Goal: Check status

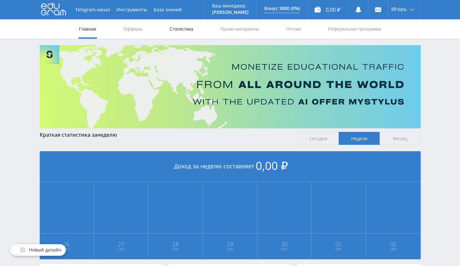
click at [188, 29] on link "Статистика" at bounding box center [181, 28] width 25 height 19
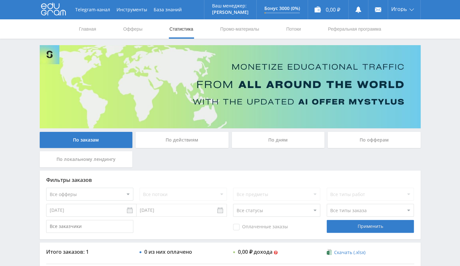
click at [120, 212] on input "[DATE]" at bounding box center [91, 210] width 90 height 13
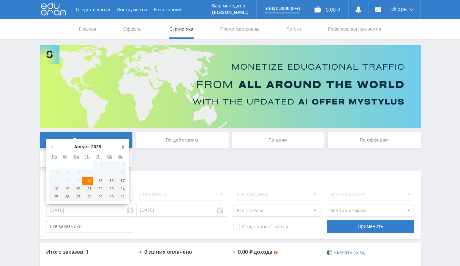
type input "[DATE]"
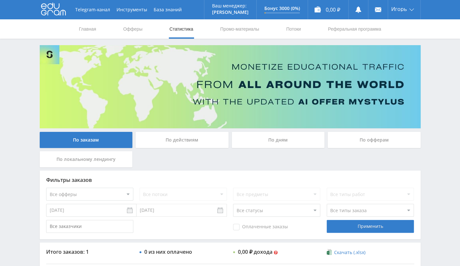
click at [365, 140] on div "По офферам" at bounding box center [373, 140] width 93 height 16
click at [0, 0] on input "По офферам" at bounding box center [0, 0] width 0 height 0
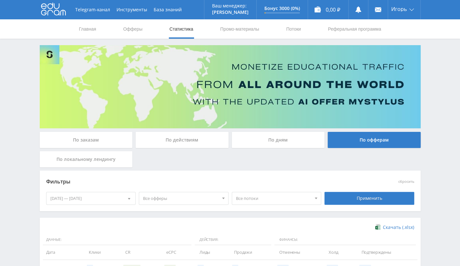
click at [112, 202] on div "[DATE] — [DATE]" at bounding box center [90, 198] width 89 height 12
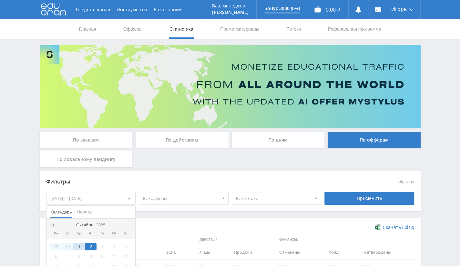
click at [54, 224] on div at bounding box center [52, 225] width 5 height 5
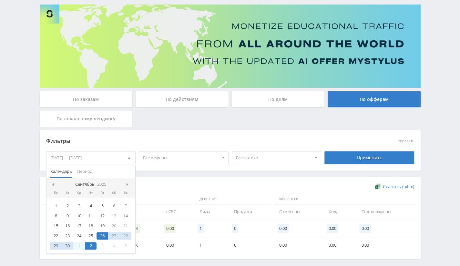
scroll to position [68, 0]
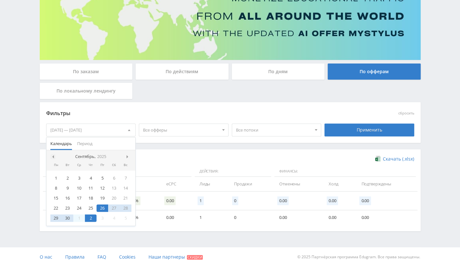
click at [53, 158] on div at bounding box center [52, 156] width 5 height 5
click at [90, 199] on div "14" at bounding box center [91, 198] width 12 height 7
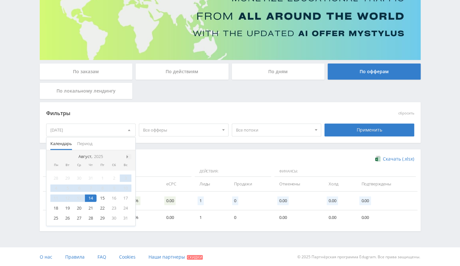
click at [127, 156] on span at bounding box center [127, 156] width 3 height 3
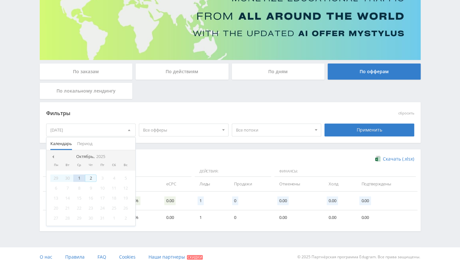
click at [91, 178] on div "2" at bounding box center [91, 178] width 12 height 7
click at [352, 131] on div "Применить" at bounding box center [369, 130] width 90 height 13
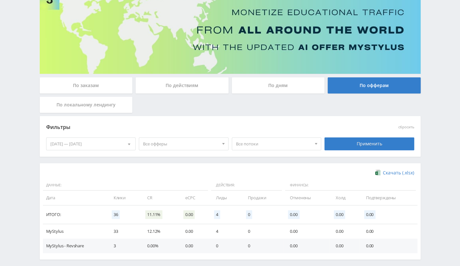
scroll to position [83, 0]
